Goal: Transaction & Acquisition: Obtain resource

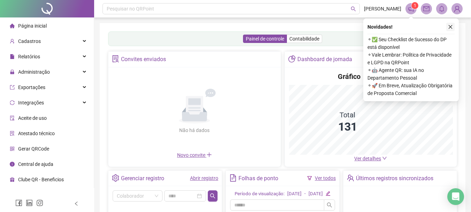
click at [451, 28] on icon "close" at bounding box center [450, 26] width 5 height 5
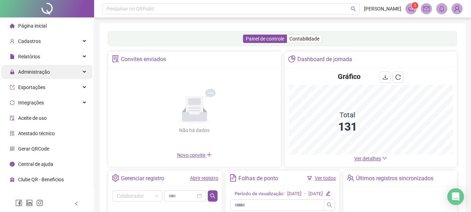
click at [35, 75] on span "Administração" at bounding box center [34, 72] width 32 height 6
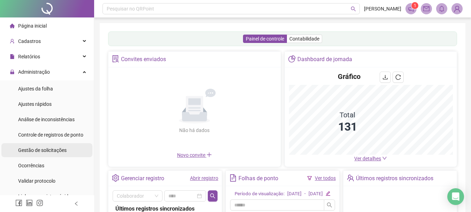
click at [61, 153] on span "Gestão de solicitações" at bounding box center [42, 150] width 49 height 6
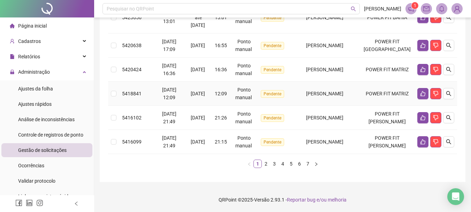
scroll to position [332, 0]
click at [266, 165] on link "2" at bounding box center [266, 164] width 8 height 8
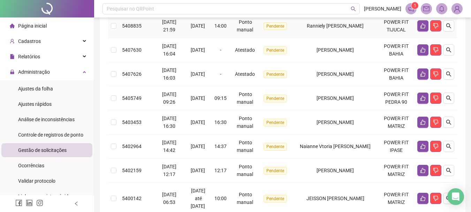
scroll to position [200, 0]
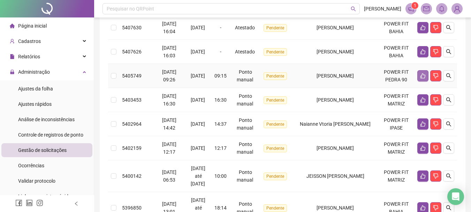
click at [422, 77] on icon "like" at bounding box center [423, 76] width 6 height 6
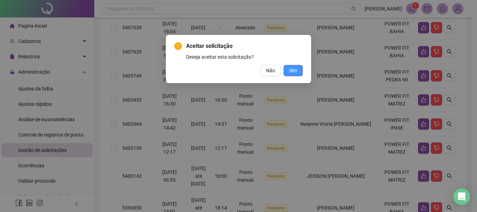
click at [297, 69] on span "Sim" at bounding box center [293, 71] width 8 height 8
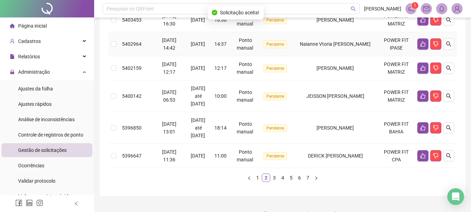
scroll to position [270, 0]
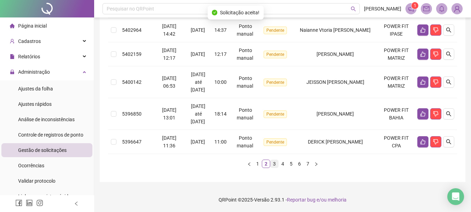
click at [274, 165] on link "3" at bounding box center [275, 164] width 8 height 8
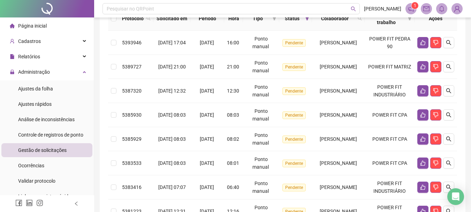
scroll to position [88, 0]
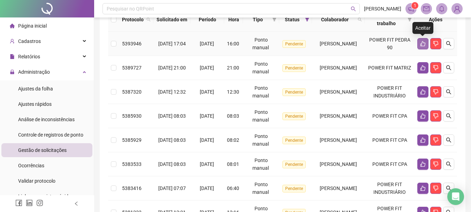
click at [423, 46] on icon "like" at bounding box center [423, 44] width 6 height 6
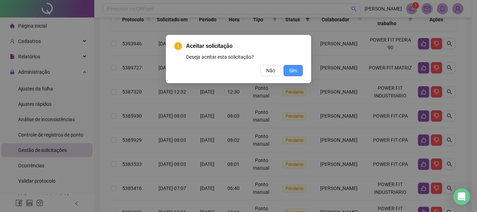
click at [302, 72] on button "Sim" at bounding box center [292, 70] width 19 height 11
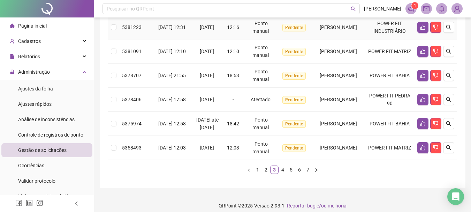
scroll to position [262, 0]
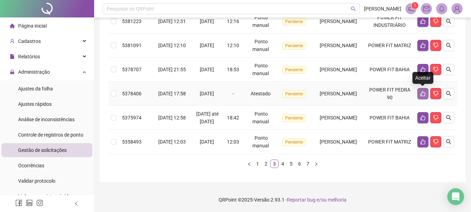
click at [421, 91] on icon "like" at bounding box center [423, 94] width 6 height 6
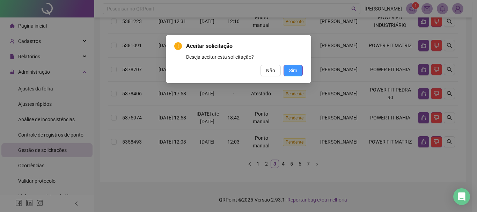
click at [297, 71] on span "Sim" at bounding box center [293, 71] width 8 height 8
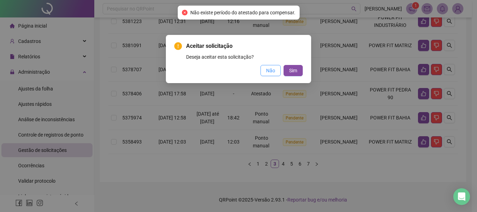
click at [274, 73] on span "Não" at bounding box center [270, 71] width 9 height 8
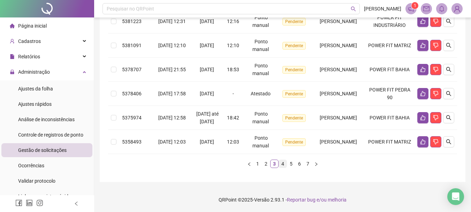
click at [281, 165] on link "4" at bounding box center [283, 164] width 8 height 8
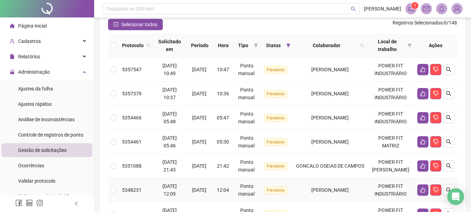
scroll to position [45, 0]
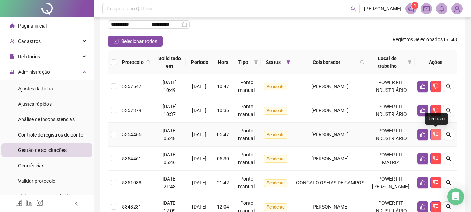
click at [432, 134] on button "button" at bounding box center [436, 134] width 11 height 11
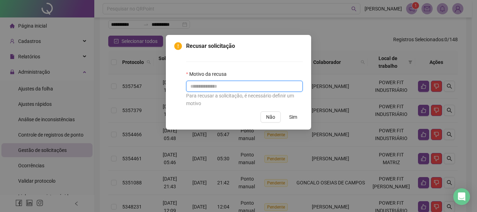
click at [263, 86] on input "text" at bounding box center [244, 86] width 117 height 11
type input "*********"
click at [296, 120] on span "Sim" at bounding box center [293, 117] width 8 height 8
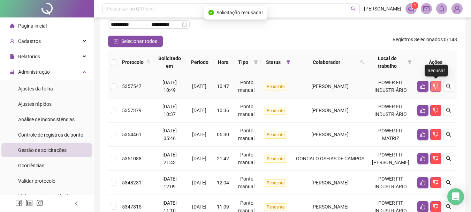
click at [439, 89] on button "button" at bounding box center [436, 86] width 11 height 11
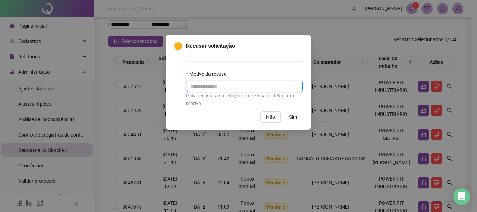
click at [267, 88] on input "text" at bounding box center [244, 86] width 117 height 11
type input "*********"
click at [297, 119] on button "Sim" at bounding box center [292, 116] width 19 height 11
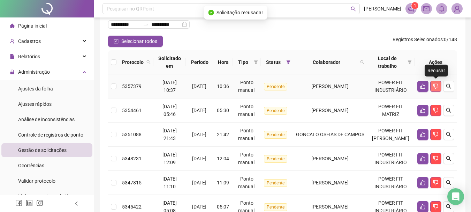
click at [437, 88] on icon "dislike" at bounding box center [436, 86] width 5 height 5
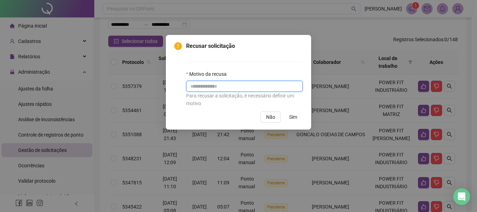
click at [275, 89] on input "text" at bounding box center [244, 86] width 117 height 11
type input "*********"
click at [297, 118] on button "Sim" at bounding box center [292, 116] width 19 height 11
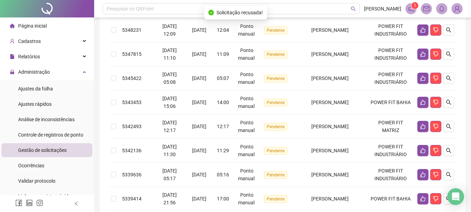
scroll to position [150, 0]
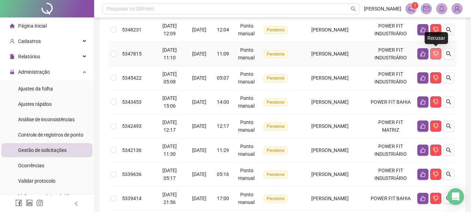
click at [434, 55] on icon "dislike" at bounding box center [436, 54] width 6 height 6
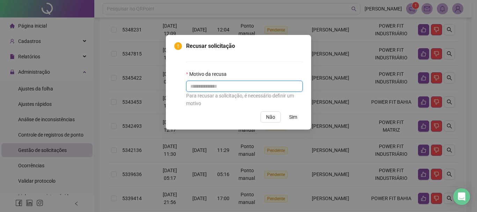
click at [266, 86] on input "text" at bounding box center [244, 86] width 117 height 11
type input "*********"
click at [298, 120] on button "Sim" at bounding box center [292, 116] width 19 height 11
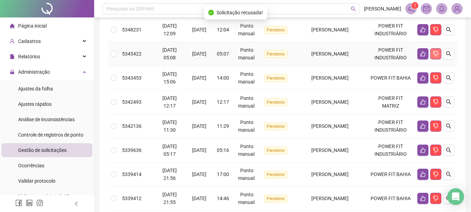
click at [433, 55] on button "button" at bounding box center [436, 53] width 11 height 11
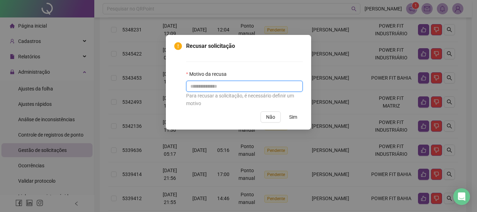
click at [275, 88] on input "text" at bounding box center [244, 86] width 117 height 11
type input "*********"
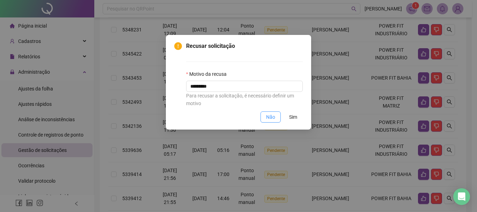
click at [280, 121] on button "Não" at bounding box center [270, 116] width 20 height 11
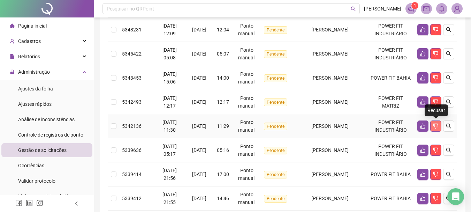
click at [437, 126] on icon "dislike" at bounding box center [436, 126] width 6 height 6
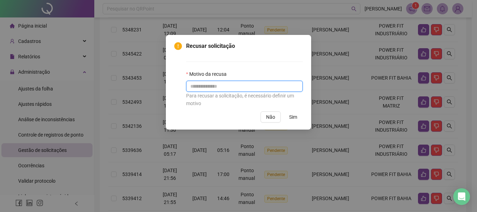
click at [267, 89] on input "text" at bounding box center [244, 86] width 117 height 11
type input "*********"
click at [294, 116] on span "Sim" at bounding box center [293, 117] width 8 height 8
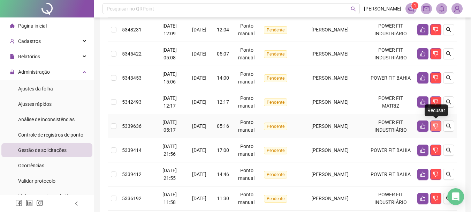
click at [438, 130] on button "button" at bounding box center [436, 125] width 11 height 11
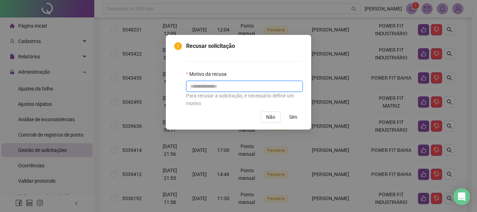
click at [290, 85] on input "text" at bounding box center [244, 86] width 117 height 11
type input "*********"
click at [293, 116] on span "Sim" at bounding box center [293, 117] width 8 height 8
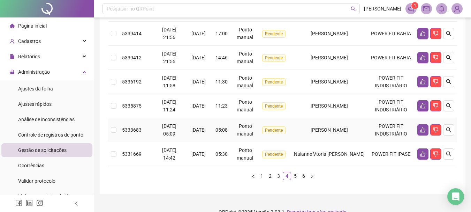
scroll to position [255, 0]
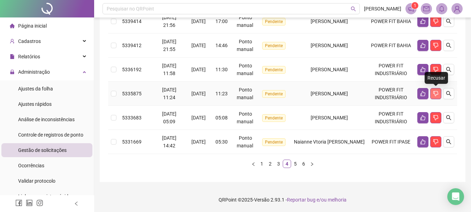
click at [435, 91] on icon "dislike" at bounding box center [436, 93] width 5 height 5
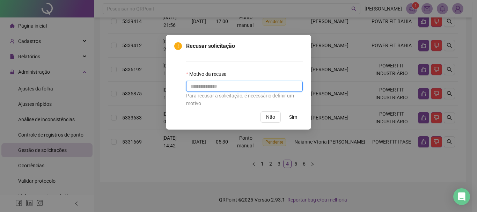
click at [259, 87] on input "text" at bounding box center [244, 86] width 117 height 11
type input "*********"
click at [290, 114] on span "Sim" at bounding box center [293, 117] width 8 height 8
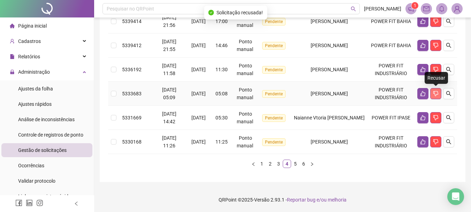
click at [437, 95] on icon "dislike" at bounding box center [436, 94] width 6 height 6
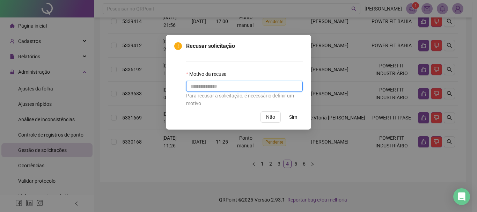
click at [240, 87] on input "text" at bounding box center [244, 86] width 117 height 11
type input "*********"
click at [292, 119] on span "Sim" at bounding box center [293, 117] width 8 height 8
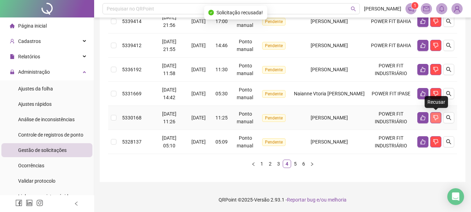
click at [438, 119] on icon "dislike" at bounding box center [436, 118] width 6 height 6
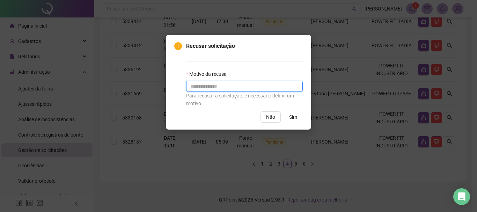
click at [258, 86] on input "text" at bounding box center [244, 86] width 117 height 11
type input "*********"
click at [288, 117] on button "Sim" at bounding box center [292, 116] width 19 height 11
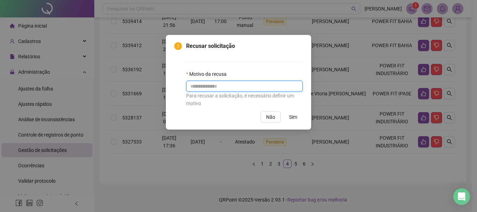
click at [270, 90] on input "text" at bounding box center [244, 86] width 117 height 11
type input "*********"
click at [289, 113] on span "Sim" at bounding box center [293, 117] width 8 height 8
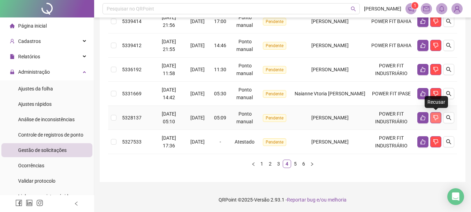
click at [438, 117] on icon "dislike" at bounding box center [436, 118] width 6 height 6
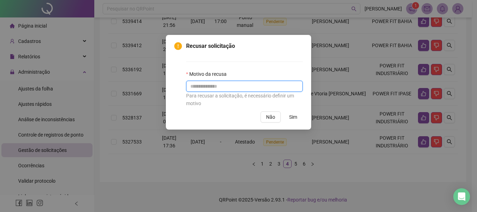
click at [231, 82] on input "text" at bounding box center [244, 86] width 117 height 11
type input "*********"
click at [294, 119] on span "Sim" at bounding box center [293, 117] width 8 height 8
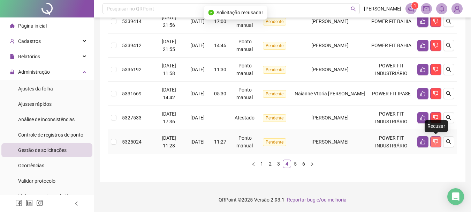
click at [434, 142] on icon "dislike" at bounding box center [436, 142] width 6 height 6
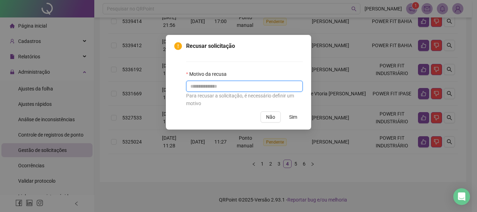
click at [214, 85] on input "text" at bounding box center [244, 86] width 117 height 11
type input "*********"
click at [288, 116] on button "Sim" at bounding box center [292, 116] width 19 height 11
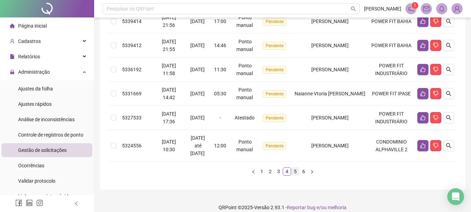
click at [296, 169] on link "5" at bounding box center [296, 171] width 8 height 8
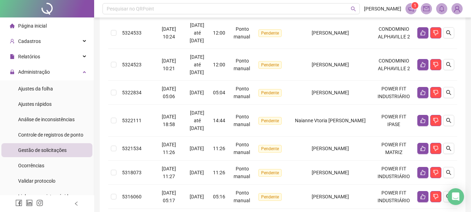
scroll to position [140, 0]
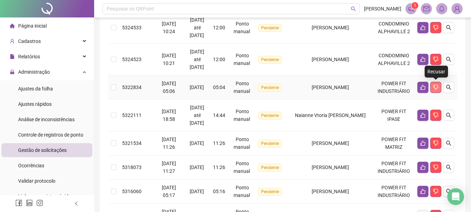
click at [435, 87] on icon "dislike" at bounding box center [436, 87] width 5 height 5
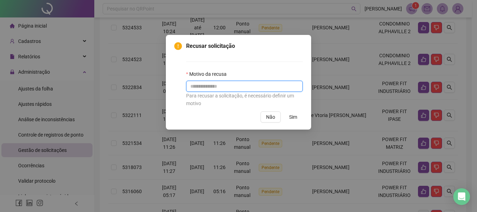
click at [270, 85] on input "text" at bounding box center [244, 86] width 117 height 11
type input "*********"
click at [297, 115] on button "Sim" at bounding box center [292, 116] width 19 height 11
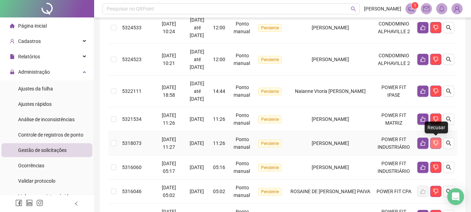
click at [437, 143] on icon "dislike" at bounding box center [436, 143] width 6 height 6
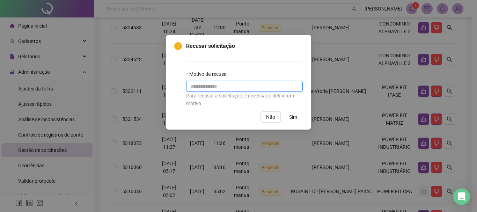
click at [218, 87] on input "text" at bounding box center [244, 86] width 117 height 11
type input "*********"
click at [293, 113] on span "Sim" at bounding box center [293, 117] width 8 height 8
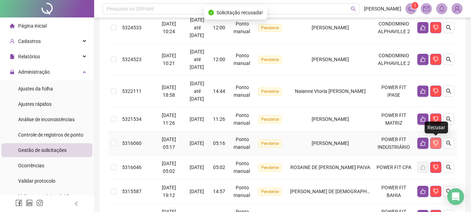
click at [437, 145] on icon "dislike" at bounding box center [436, 143] width 5 height 5
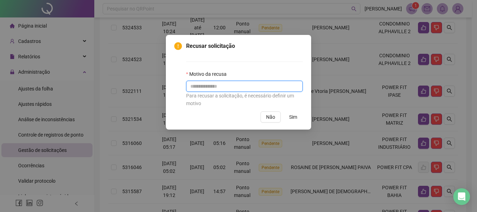
click at [263, 84] on input "text" at bounding box center [244, 86] width 117 height 11
type input "*********"
click at [295, 117] on span "Sim" at bounding box center [293, 117] width 8 height 8
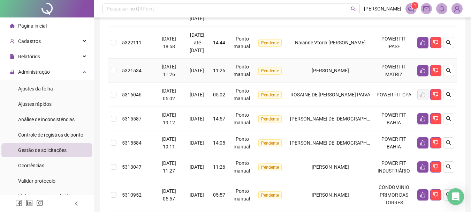
scroll to position [244, 0]
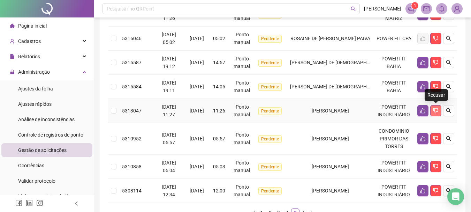
click at [434, 113] on icon "dislike" at bounding box center [436, 111] width 6 height 6
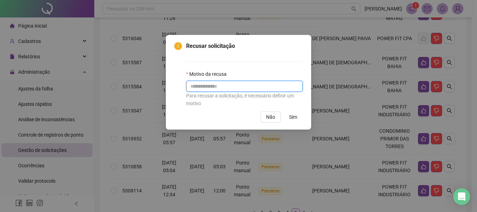
click at [253, 86] on input "text" at bounding box center [244, 86] width 117 height 11
type input "*********"
click at [297, 120] on span "Sim" at bounding box center [293, 117] width 8 height 8
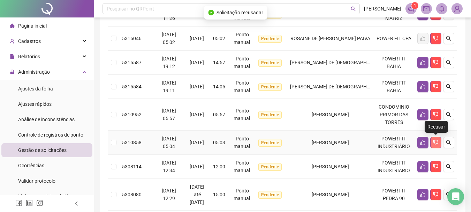
click at [434, 142] on icon "dislike" at bounding box center [436, 142] width 5 height 5
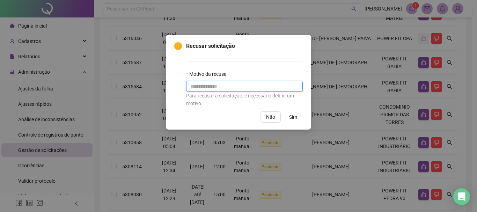
click at [262, 83] on input "text" at bounding box center [244, 86] width 117 height 11
type input "*********"
click at [292, 117] on span "Sim" at bounding box center [293, 117] width 8 height 8
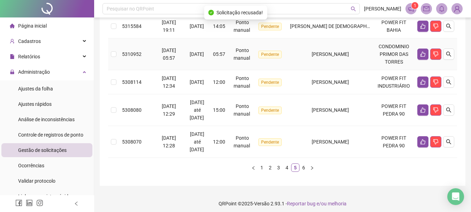
scroll to position [308, 0]
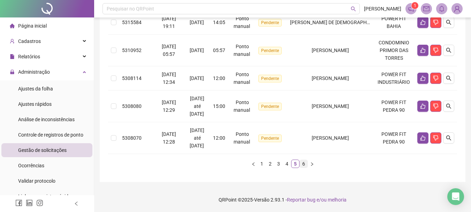
click at [303, 163] on link "6" at bounding box center [304, 164] width 8 height 8
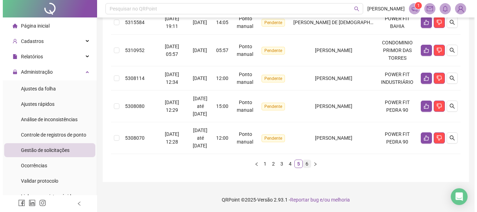
scroll to position [14, 0]
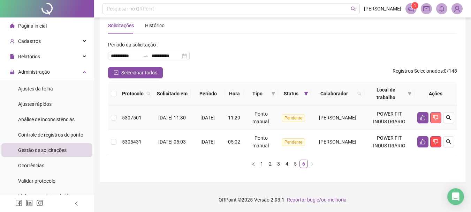
click at [436, 113] on button "button" at bounding box center [436, 117] width 11 height 11
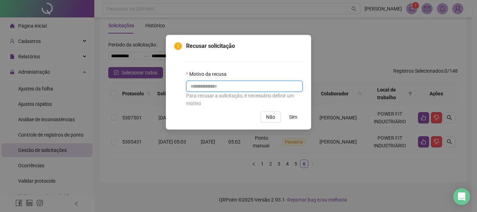
click at [262, 88] on input "text" at bounding box center [244, 86] width 117 height 11
type input "*********"
click at [296, 115] on span "Sim" at bounding box center [293, 117] width 8 height 8
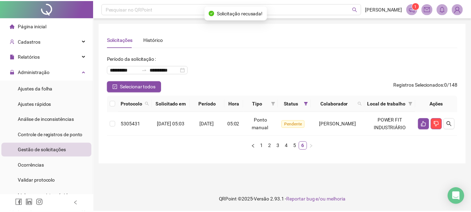
scroll to position [0, 0]
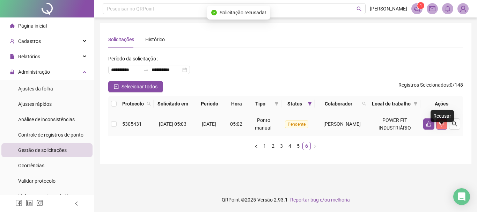
click at [440, 127] on icon "dislike" at bounding box center [442, 124] width 6 height 6
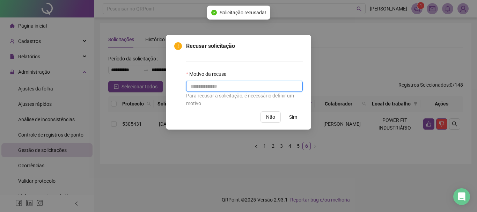
click at [263, 90] on input "text" at bounding box center [244, 86] width 117 height 11
type input "*********"
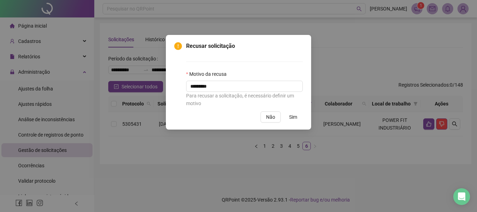
click at [291, 115] on span "Sim" at bounding box center [293, 117] width 8 height 8
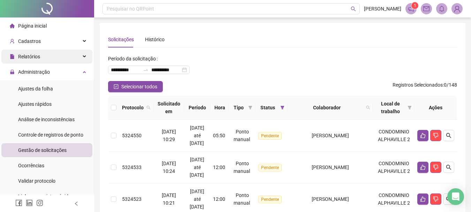
click at [37, 59] on span "Relatórios" at bounding box center [29, 57] width 22 height 6
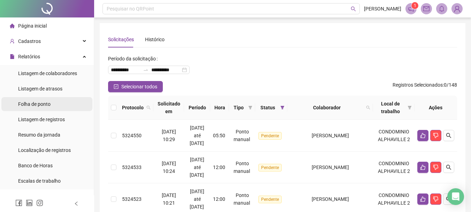
click at [41, 104] on span "Folha de ponto" at bounding box center [34, 104] width 32 height 6
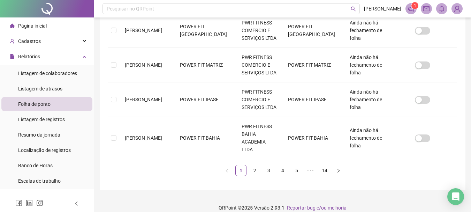
scroll to position [351, 0]
click at [254, 165] on link "2" at bounding box center [255, 170] width 10 height 10
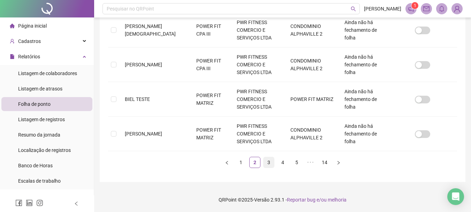
click at [267, 161] on link "3" at bounding box center [269, 162] width 10 height 10
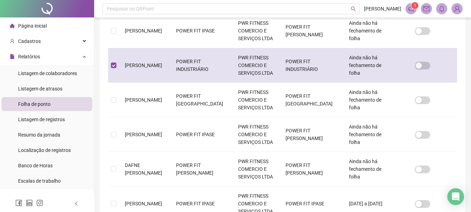
scroll to position [37, 0]
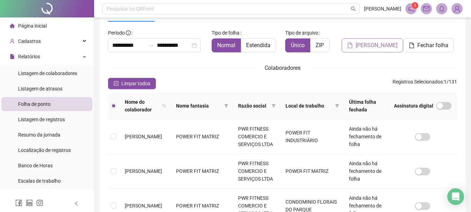
click at [368, 46] on span "[PERSON_NAME]" at bounding box center [377, 45] width 42 height 8
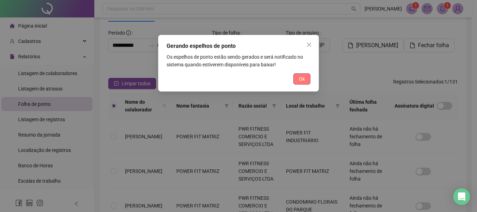
click at [299, 79] on span "Ok" at bounding box center [302, 79] width 6 height 8
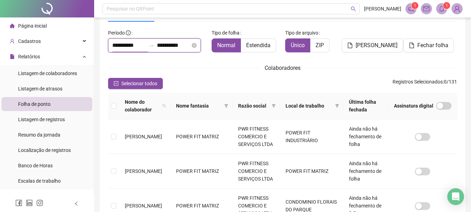
click at [127, 44] on input "**********" at bounding box center [128, 45] width 33 height 8
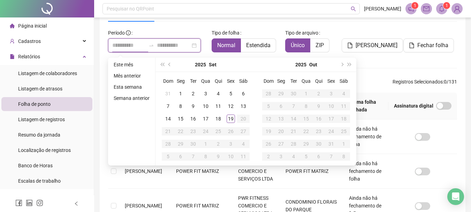
type input "**********"
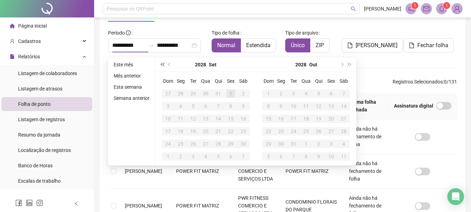
click at [162, 65] on span "super-prev-year" at bounding box center [162, 64] width 3 height 3
click at [350, 64] on span "super-next-year" at bounding box center [349, 64] width 3 height 3
click at [169, 65] on span "prev-year" at bounding box center [170, 64] width 3 height 3
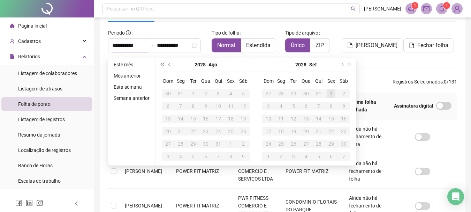
click at [163, 64] on span "super-prev-year" at bounding box center [162, 64] width 3 height 3
click at [342, 65] on span "next-year" at bounding box center [341, 64] width 3 height 3
click at [168, 63] on button "prev-year" at bounding box center [170, 65] width 8 height 14
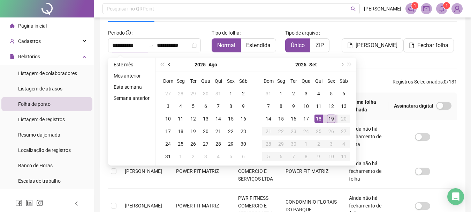
click at [168, 63] on button "prev-year" at bounding box center [170, 65] width 8 height 14
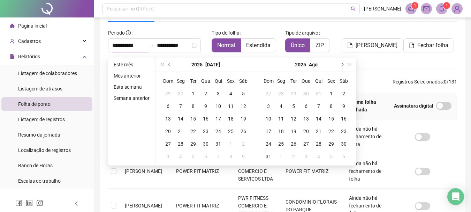
click at [342, 64] on span "next-year" at bounding box center [341, 64] width 3 height 3
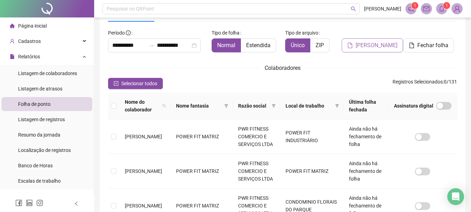
click at [375, 43] on span "[PERSON_NAME]" at bounding box center [377, 45] width 42 height 8
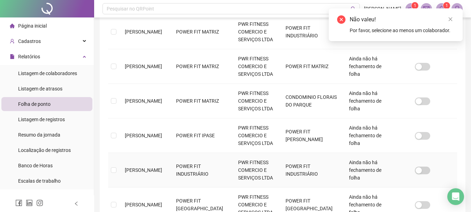
scroll to position [177, 0]
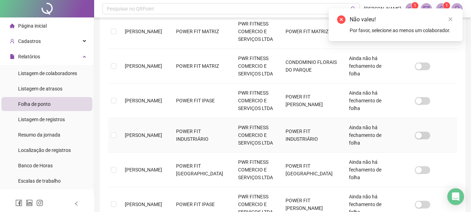
click at [111, 136] on td at bounding box center [113, 135] width 11 height 35
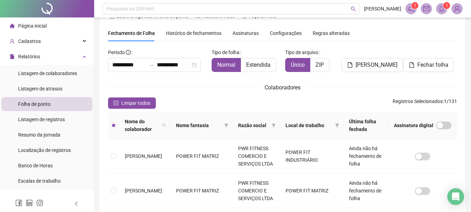
scroll to position [2, 0]
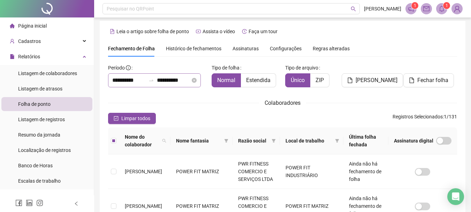
click at [201, 83] on div "**********" at bounding box center [154, 80] width 93 height 14
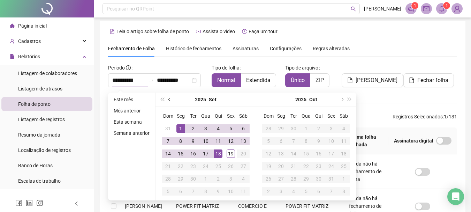
click at [167, 98] on button "prev-year" at bounding box center [170, 99] width 8 height 14
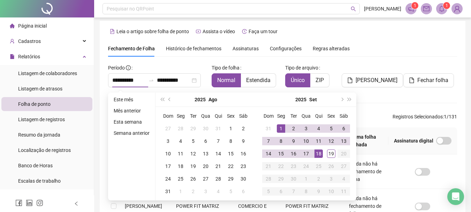
type input "**********"
click at [377, 79] on span "[PERSON_NAME]" at bounding box center [377, 80] width 42 height 8
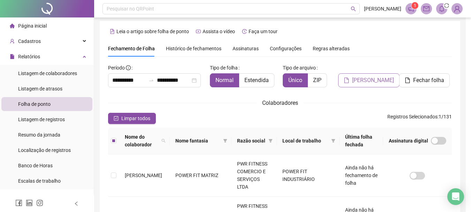
scroll to position [37, 0]
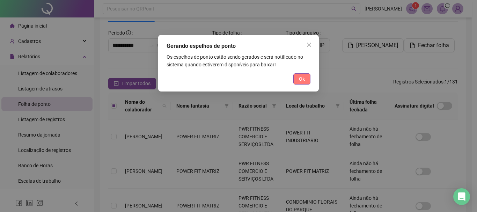
click at [299, 81] on span "Ok" at bounding box center [302, 79] width 6 height 8
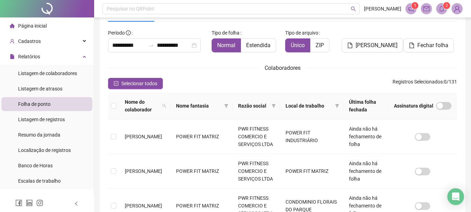
click at [440, 13] on span at bounding box center [442, 8] width 11 height 11
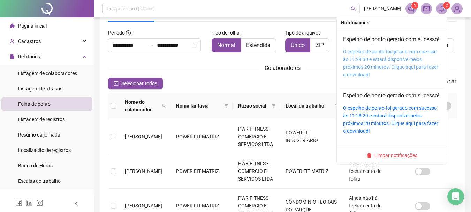
click at [397, 66] on link "O espelho de ponto foi gerado com sucesso às 11:29:30 e estará disponível pelos…" at bounding box center [390, 63] width 95 height 29
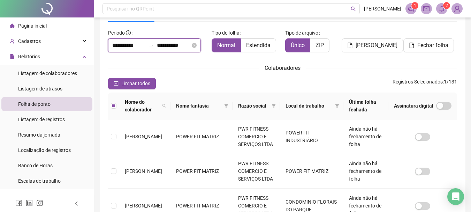
click at [187, 45] on input "**********" at bounding box center [173, 45] width 33 height 8
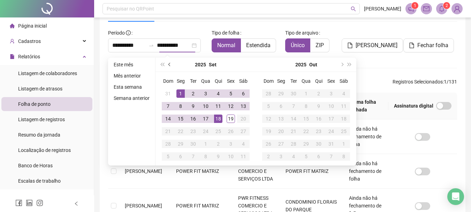
click at [168, 65] on button "prev-year" at bounding box center [170, 65] width 8 height 14
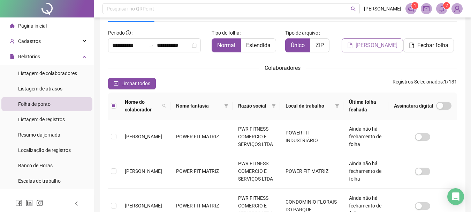
click at [375, 46] on span "[PERSON_NAME]" at bounding box center [377, 45] width 42 height 8
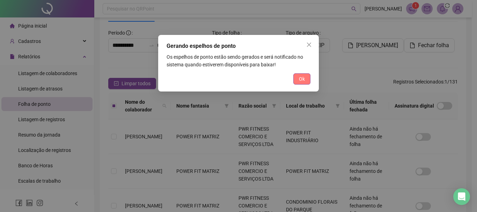
click at [304, 81] on span "Ok" at bounding box center [302, 79] width 6 height 8
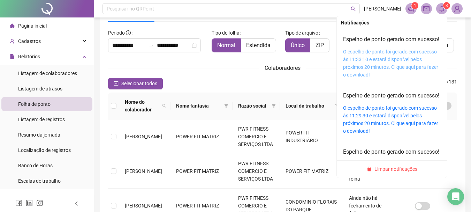
click at [386, 65] on link "O espelho de ponto foi gerado com sucesso às 11:33:10 e estará disponível pelos…" at bounding box center [390, 63] width 95 height 29
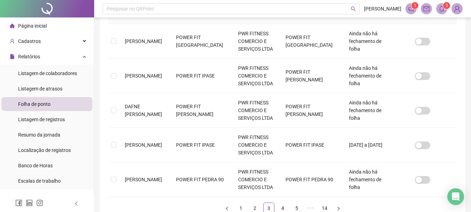
scroll to position [351, 0]
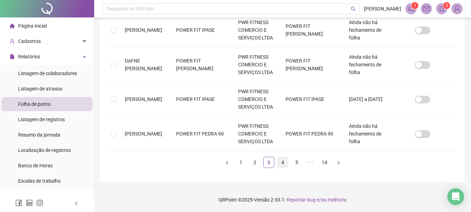
click at [282, 163] on link "4" at bounding box center [283, 162] width 10 height 10
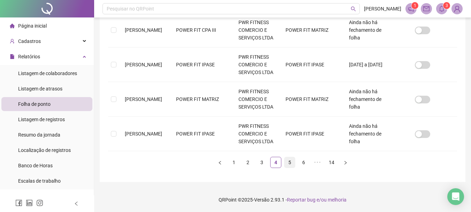
click at [289, 162] on link "5" at bounding box center [290, 162] width 10 height 10
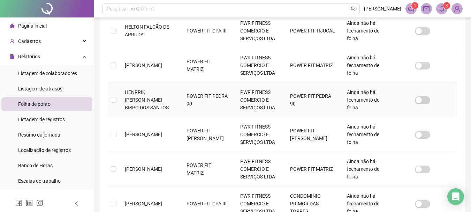
scroll to position [37, 0]
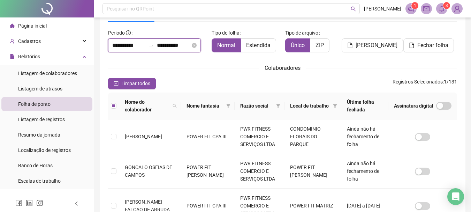
click at [185, 42] on input "**********" at bounding box center [173, 45] width 33 height 8
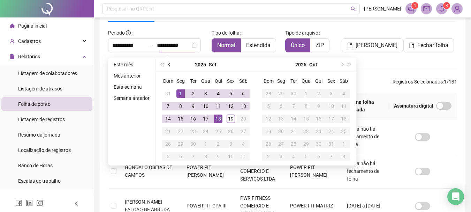
click at [167, 62] on button "prev-year" at bounding box center [170, 65] width 8 height 14
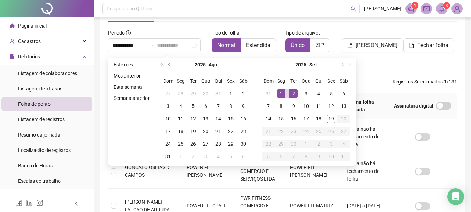
type input "**********"
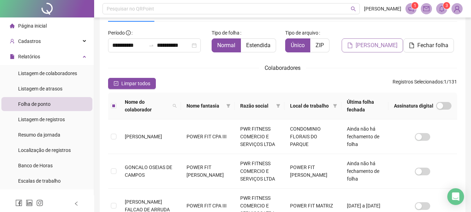
click at [362, 52] on button "[PERSON_NAME]" at bounding box center [372, 45] width 61 height 14
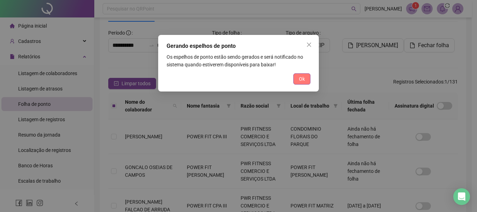
click at [301, 80] on span "Ok" at bounding box center [302, 79] width 6 height 8
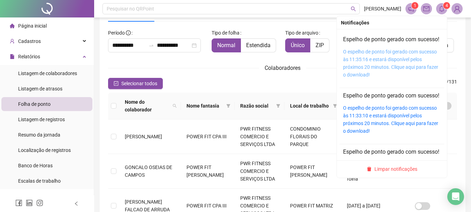
click at [400, 61] on link "O espelho de ponto foi gerado com sucesso às 11:35:16 e estará disponível pelos…" at bounding box center [390, 63] width 95 height 29
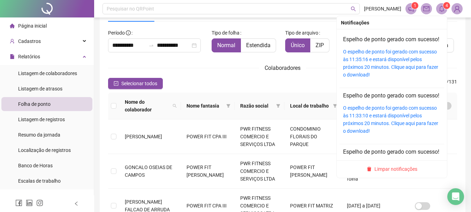
click at [444, 12] on icon "bell" at bounding box center [442, 9] width 6 height 6
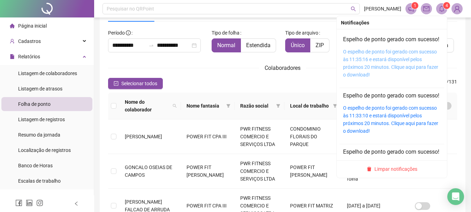
click at [375, 73] on link "O espelho de ponto foi gerado com sucesso às 11:35:16 e estará disponível pelos…" at bounding box center [390, 63] width 95 height 29
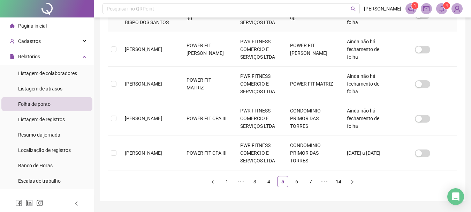
scroll to position [351, 0]
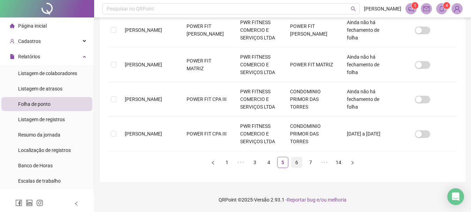
click at [295, 163] on link "6" at bounding box center [297, 162] width 10 height 10
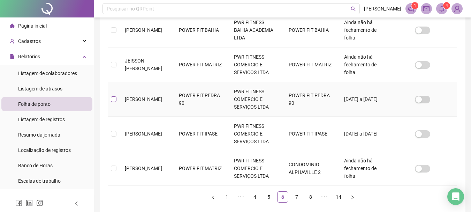
scroll to position [37, 0]
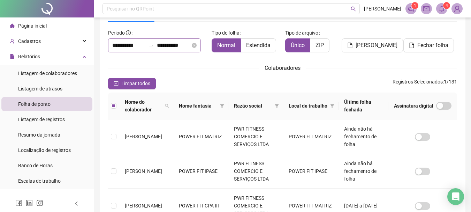
click at [154, 48] on icon "swap-right" at bounding box center [152, 46] width 6 height 6
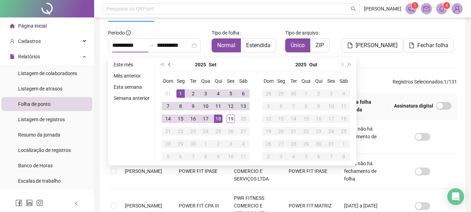
click at [167, 64] on button "prev-year" at bounding box center [170, 65] width 8 height 14
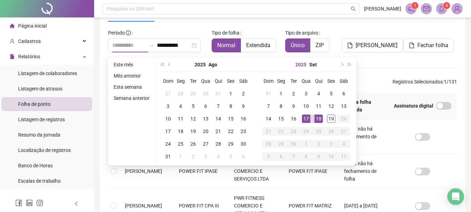
type input "**********"
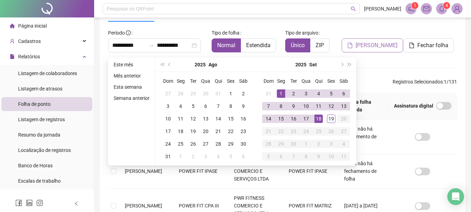
click at [367, 43] on span "[PERSON_NAME]" at bounding box center [377, 45] width 42 height 8
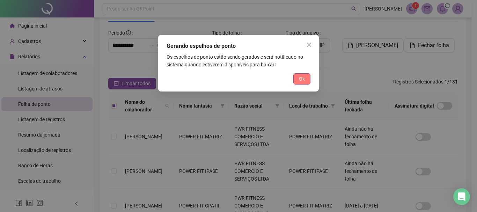
click at [308, 77] on button "Ok" at bounding box center [301, 78] width 17 height 11
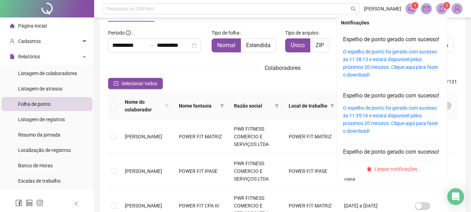
click at [445, 8] on sup "5" at bounding box center [447, 5] width 7 height 7
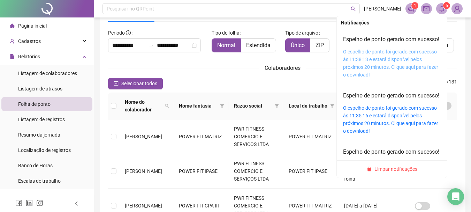
click at [393, 65] on link "O espelho de ponto foi gerado com sucesso às 11:38:13 e estará disponível pelos…" at bounding box center [390, 63] width 95 height 29
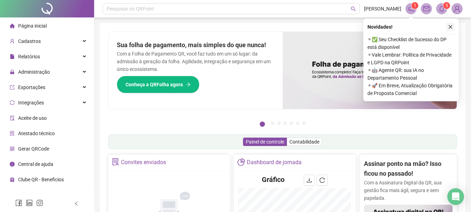
click at [450, 28] on icon "close" at bounding box center [450, 26] width 5 height 5
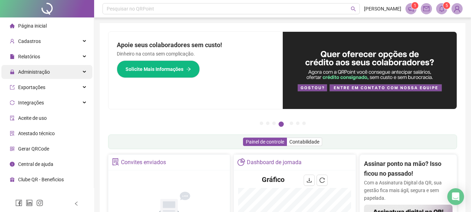
click at [47, 76] on span "Administração" at bounding box center [30, 72] width 40 height 14
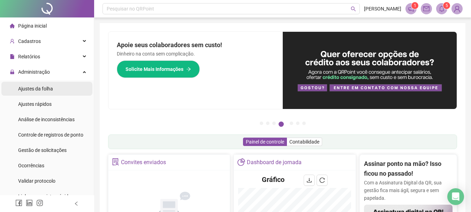
click at [46, 90] on span "Ajustes da folha" at bounding box center [35, 89] width 35 height 6
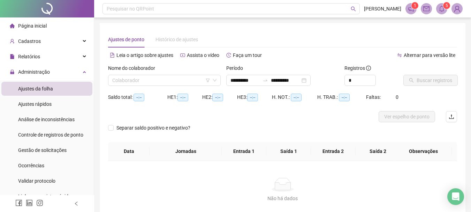
type input "**********"
click at [44, 104] on span "Ajustes rápidos" at bounding box center [34, 104] width 33 height 6
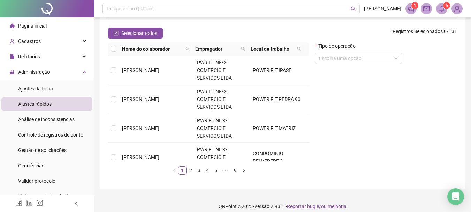
scroll to position [79, 0]
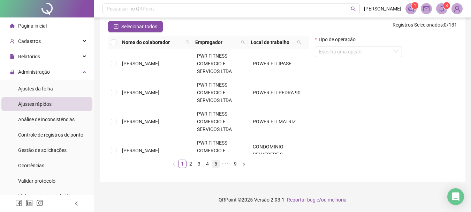
click at [215, 163] on link "5" at bounding box center [216, 164] width 8 height 8
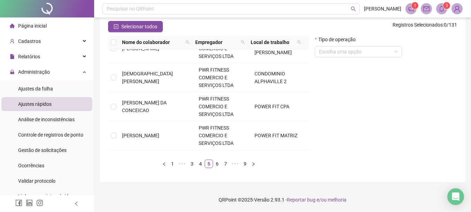
scroll to position [0, 0]
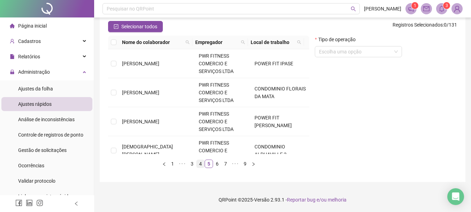
click at [201, 165] on link "4" at bounding box center [201, 164] width 8 height 8
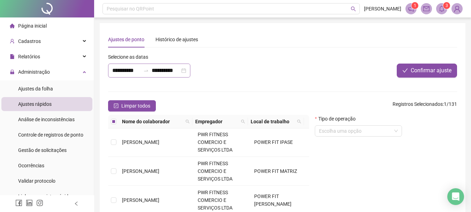
click at [183, 70] on div "**********" at bounding box center [149, 71] width 82 height 14
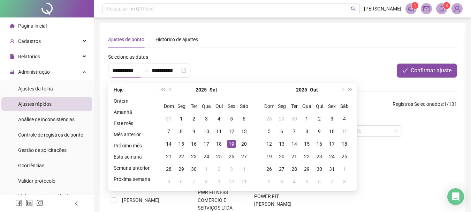
click at [240, 72] on div "**********" at bounding box center [210, 68] width 208 height 30
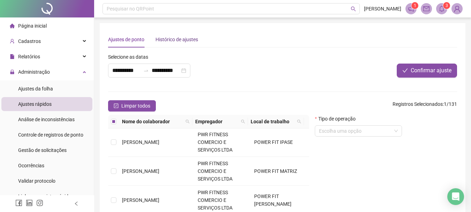
click at [182, 42] on div "Histórico de ajustes" at bounding box center [177, 40] width 43 height 8
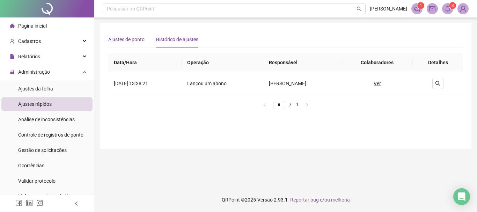
click at [141, 40] on div "Ajustes de ponto" at bounding box center [126, 40] width 36 height 8
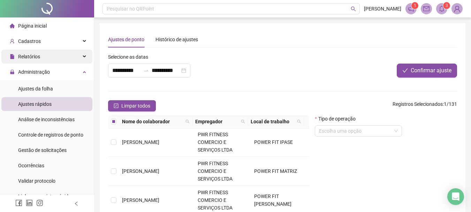
click at [35, 58] on span "Relatórios" at bounding box center [29, 57] width 22 height 6
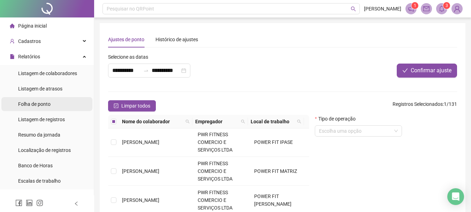
click at [37, 106] on span "Folha de ponto" at bounding box center [34, 104] width 32 height 6
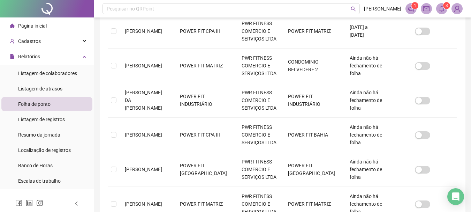
scroll to position [351, 0]
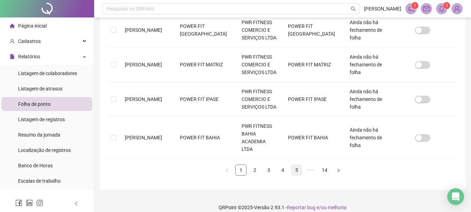
click at [299, 165] on link "5" at bounding box center [297, 170] width 10 height 10
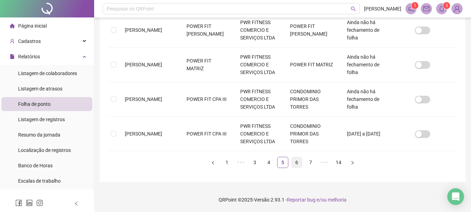
click at [299, 162] on link "6" at bounding box center [297, 162] width 10 height 10
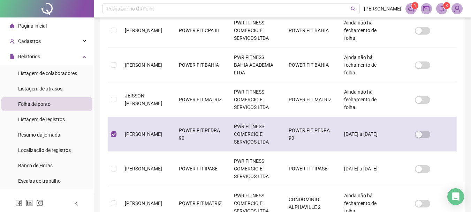
scroll to position [37, 0]
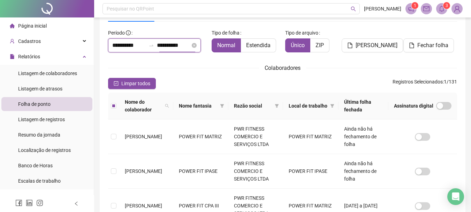
click at [191, 48] on input "**********" at bounding box center [173, 45] width 33 height 8
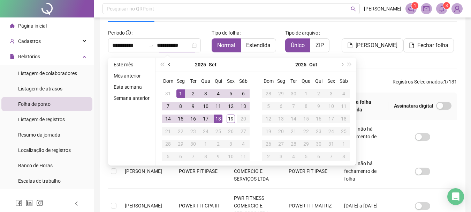
click at [168, 66] on button "prev-year" at bounding box center [170, 65] width 8 height 14
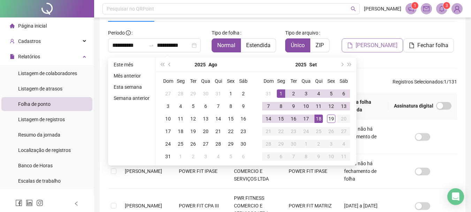
click at [377, 46] on span "[PERSON_NAME]" at bounding box center [377, 45] width 42 height 8
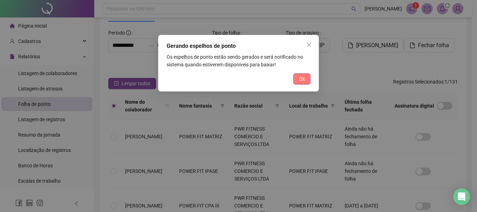
click at [307, 81] on button "Ok" at bounding box center [301, 78] width 17 height 11
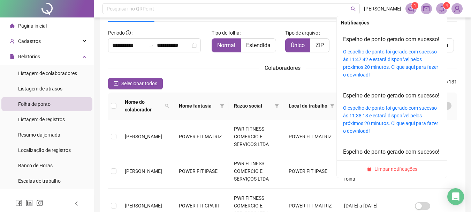
click at [383, 71] on div "O espelho de ponto foi gerado com sucesso às 11:47:42 e estará disponível pelos…" at bounding box center [392, 63] width 98 height 31
click at [382, 71] on div "O espelho de ponto foi gerado com sucesso às 11:47:42 e estará disponível pelos…" at bounding box center [392, 63] width 98 height 31
click at [382, 72] on div "O espelho de ponto foi gerado com sucesso às 11:47:42 e estará disponível pelos…" at bounding box center [392, 63] width 98 height 31
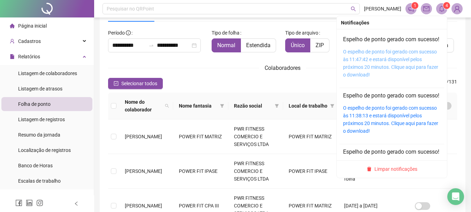
click at [363, 68] on link "O espelho de ponto foi gerado com sucesso às 11:47:42 e estará disponível pelos…" at bounding box center [390, 63] width 95 height 29
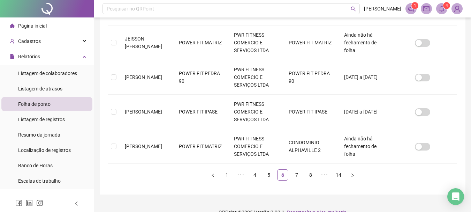
scroll to position [351, 0]
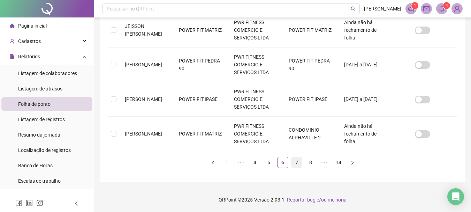
click at [297, 163] on link "7" at bounding box center [297, 162] width 10 height 10
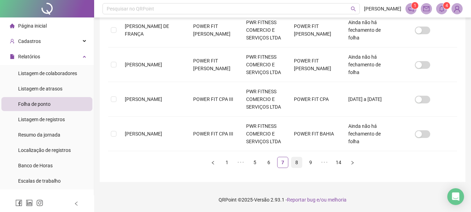
click at [298, 161] on link "8" at bounding box center [297, 162] width 10 height 10
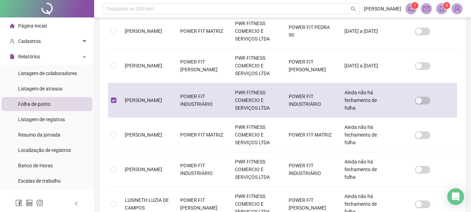
scroll to position [37, 0]
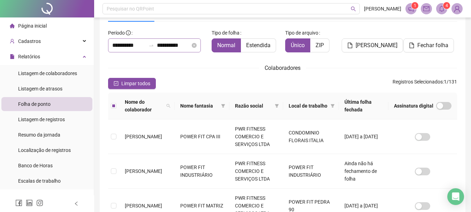
click at [152, 44] on icon "swap-right" at bounding box center [152, 46] width 6 height 6
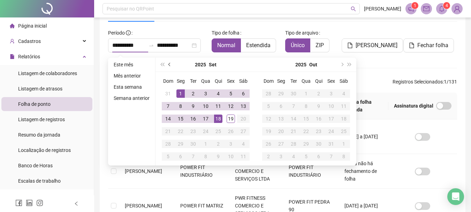
click at [169, 65] on span "prev-year" at bounding box center [170, 64] width 3 height 3
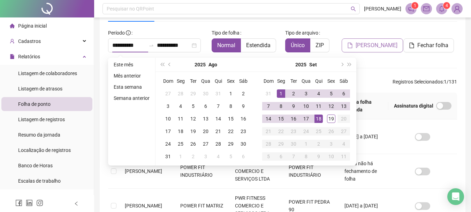
click at [390, 48] on span "[PERSON_NAME]" at bounding box center [377, 45] width 42 height 8
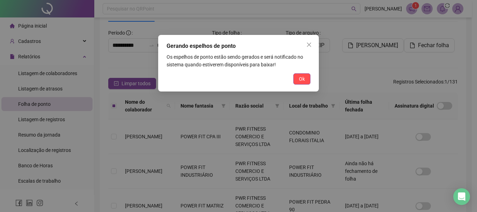
click at [307, 77] on button "Ok" at bounding box center [301, 78] width 17 height 11
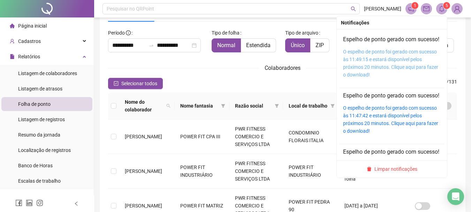
click at [389, 67] on link "O espelho de ponto foi gerado com sucesso às 11:49:15 e estará disponível pelos…" at bounding box center [390, 63] width 95 height 29
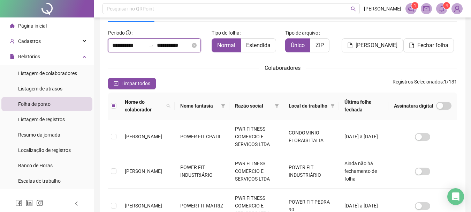
click at [183, 43] on input "**********" at bounding box center [173, 45] width 33 height 8
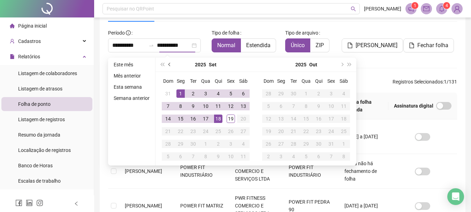
click at [170, 66] on button "prev-year" at bounding box center [170, 65] width 8 height 14
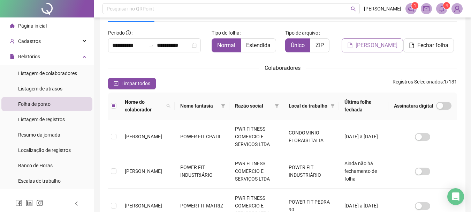
click at [385, 45] on span "[PERSON_NAME]" at bounding box center [377, 45] width 42 height 8
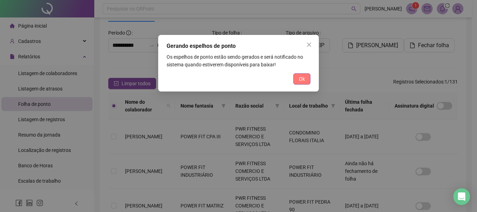
click at [305, 79] on button "Ok" at bounding box center [301, 78] width 17 height 11
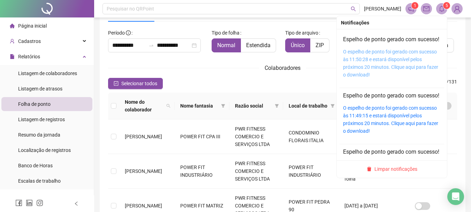
click at [375, 66] on link "O espelho de ponto foi gerado com sucesso às 11:50:28 e estará disponível pelos…" at bounding box center [390, 63] width 95 height 29
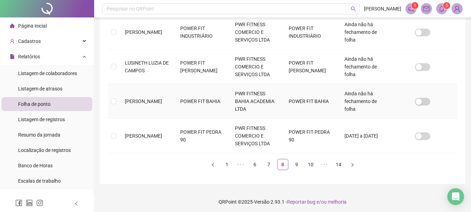
scroll to position [351, 0]
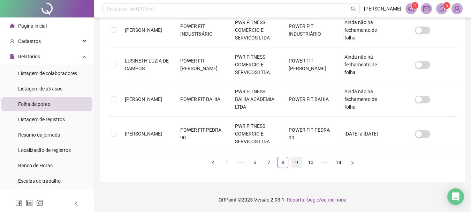
click at [293, 161] on link "9" at bounding box center [297, 162] width 10 height 10
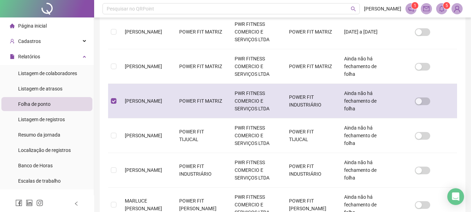
scroll to position [37, 0]
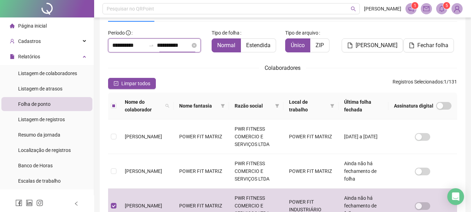
click at [179, 48] on input "**********" at bounding box center [173, 45] width 33 height 8
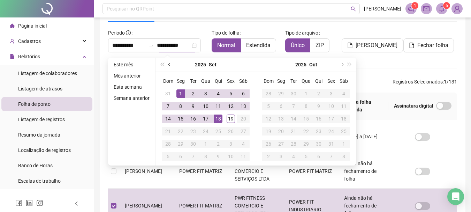
click at [169, 64] on span "prev-year" at bounding box center [170, 64] width 3 height 3
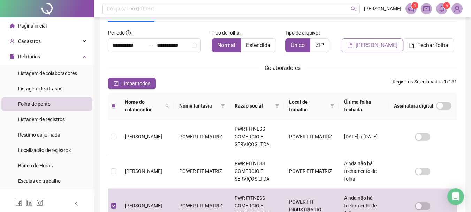
click at [364, 46] on span "[PERSON_NAME]" at bounding box center [377, 45] width 42 height 8
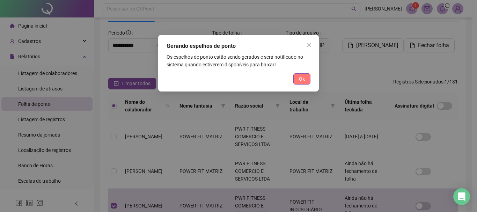
click at [299, 79] on span "Ok" at bounding box center [302, 79] width 6 height 8
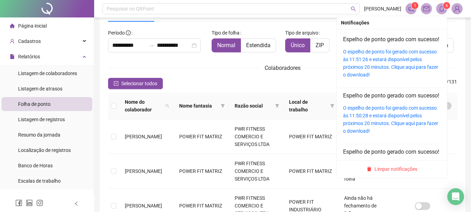
click at [440, 5] on span at bounding box center [442, 8] width 11 height 11
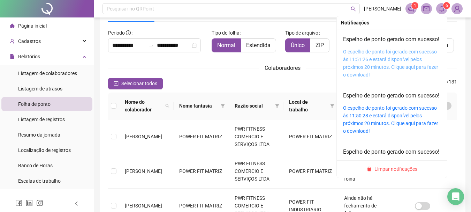
click at [378, 69] on link "O espelho de ponto foi gerado com sucesso às 11:51:26 e estará disponível pelos…" at bounding box center [390, 63] width 95 height 29
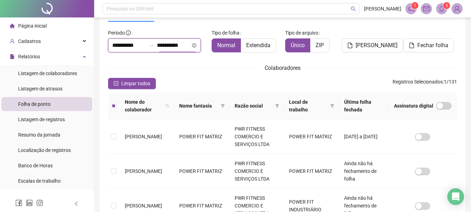
click at [180, 45] on input "**********" at bounding box center [173, 45] width 33 height 8
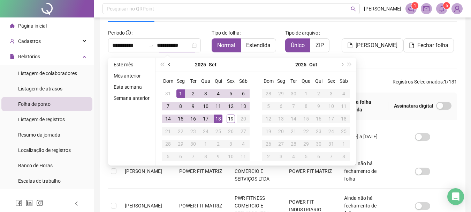
click at [169, 65] on span "prev-year" at bounding box center [170, 64] width 3 height 3
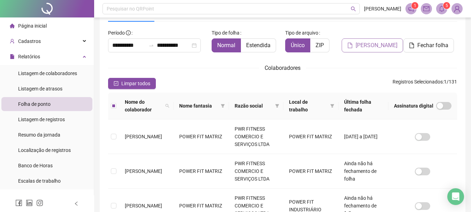
click at [363, 42] on span "[PERSON_NAME]" at bounding box center [377, 45] width 42 height 8
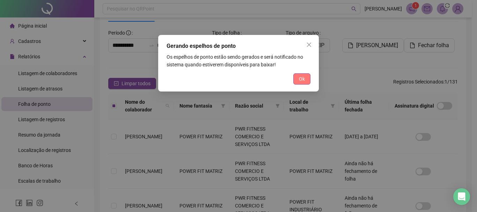
click at [302, 79] on span "Ok" at bounding box center [302, 79] width 6 height 8
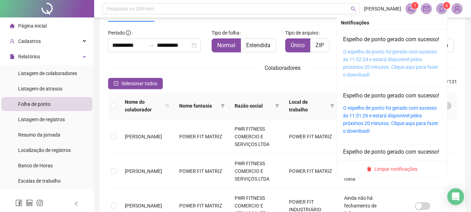
click at [374, 66] on link "O espelho de ponto foi gerado com sucesso às 11:52:24 e estará disponível pelos…" at bounding box center [390, 63] width 95 height 29
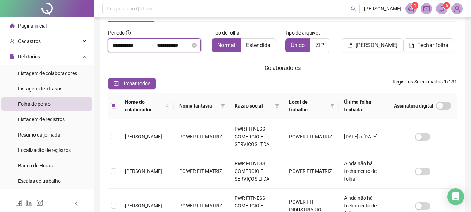
click at [172, 44] on input "**********" at bounding box center [173, 45] width 33 height 8
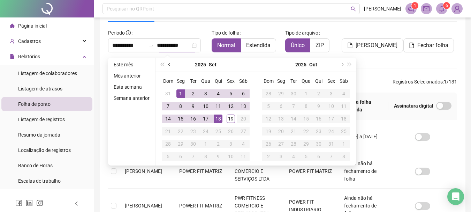
click at [171, 65] on button "prev-year" at bounding box center [170, 65] width 8 height 14
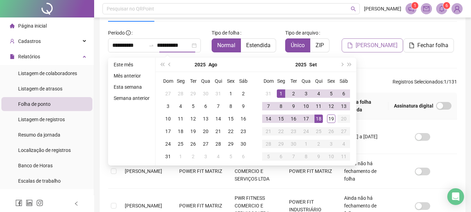
click at [372, 41] on span "[PERSON_NAME]" at bounding box center [377, 45] width 42 height 8
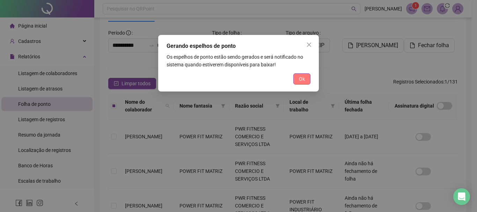
click at [309, 81] on button "Ok" at bounding box center [301, 78] width 17 height 11
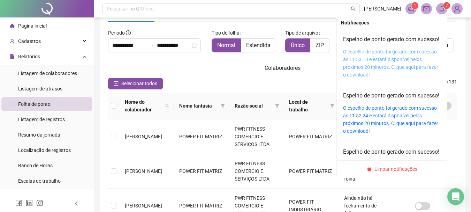
click at [379, 62] on link "O espelho de ponto foi gerado com sucesso às 11:53:13 e estará disponível pelos…" at bounding box center [390, 63] width 95 height 29
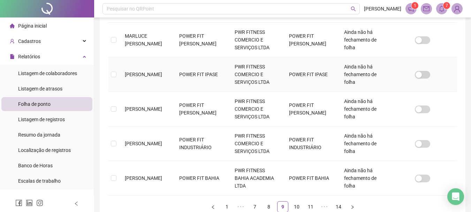
scroll to position [316, 0]
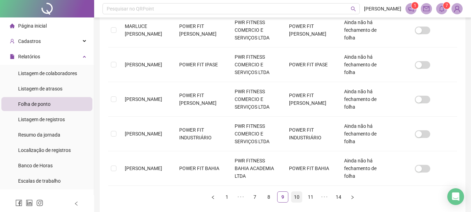
click at [299, 197] on link "10" at bounding box center [297, 197] width 10 height 10
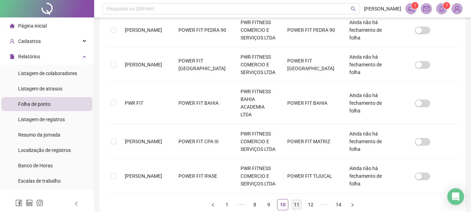
click at [295, 199] on link "11" at bounding box center [297, 204] width 10 height 10
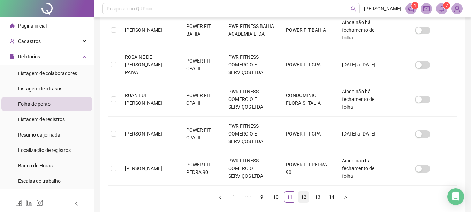
click at [304, 196] on link "12" at bounding box center [304, 197] width 10 height 10
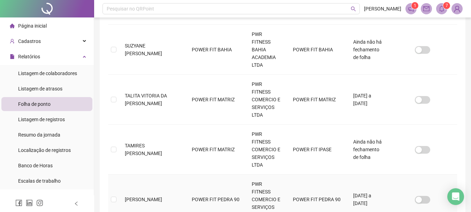
scroll to position [37, 0]
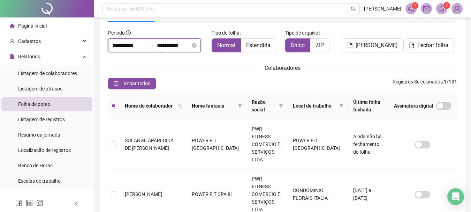
click at [162, 43] on input "**********" at bounding box center [173, 45] width 33 height 8
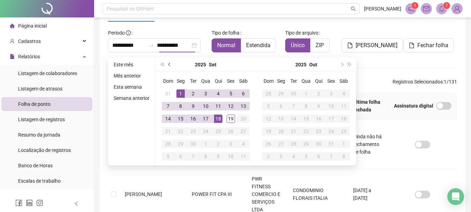
click at [169, 66] on span "prev-year" at bounding box center [170, 64] width 3 height 3
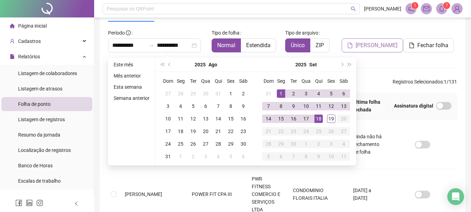
drag, startPoint x: 358, startPoint y: 48, endPoint x: 355, endPoint y: 50, distance: 3.6
click at [358, 49] on button "[PERSON_NAME]" at bounding box center [372, 45] width 61 height 14
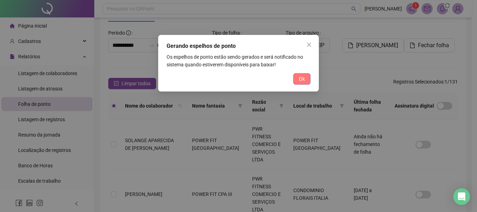
click at [296, 77] on button "Ok" at bounding box center [301, 78] width 17 height 11
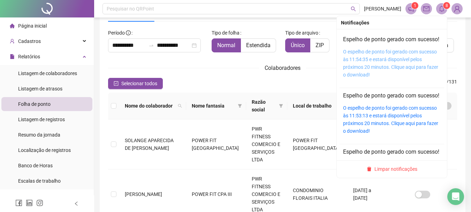
click at [393, 64] on link "O espelho de ponto foi gerado com sucesso às 11:54:35 e estará disponível pelos…" at bounding box center [390, 63] width 95 height 29
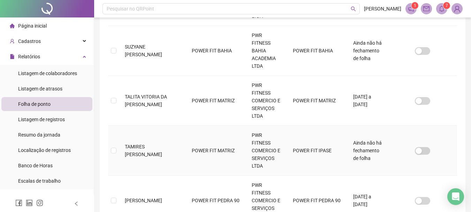
scroll to position [281, 0]
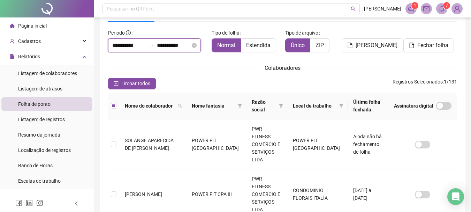
click at [170, 48] on input "**********" at bounding box center [173, 45] width 33 height 8
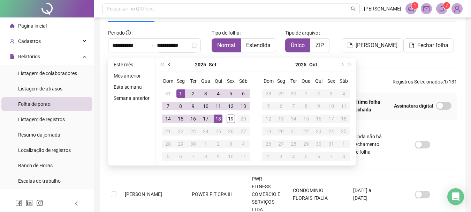
click at [169, 65] on span "prev-year" at bounding box center [170, 64] width 3 height 3
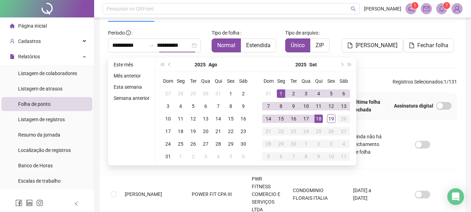
type input "**********"
click at [381, 47] on span "[PERSON_NAME]" at bounding box center [377, 45] width 42 height 8
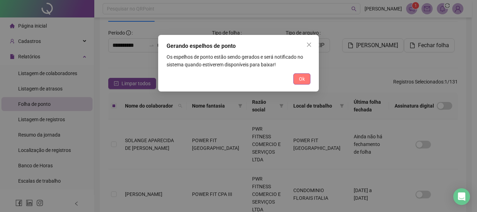
click at [297, 77] on button "Ok" at bounding box center [301, 78] width 17 height 11
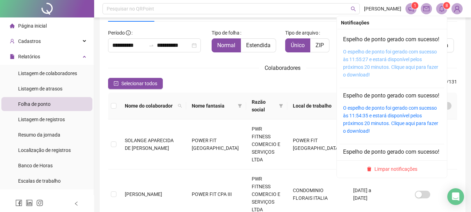
click at [371, 70] on link "O espelho de ponto foi gerado com sucesso às 11:55:27 e estará disponível pelos…" at bounding box center [390, 63] width 95 height 29
